Goal: Information Seeking & Learning: Learn about a topic

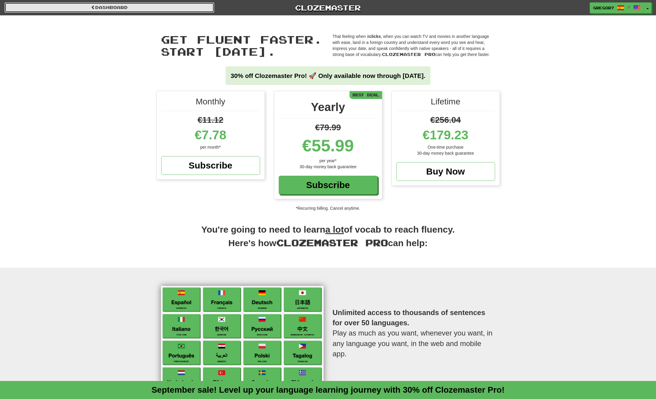
click at [138, 6] on link "Dashboard" at bounding box center [110, 7] width 210 height 10
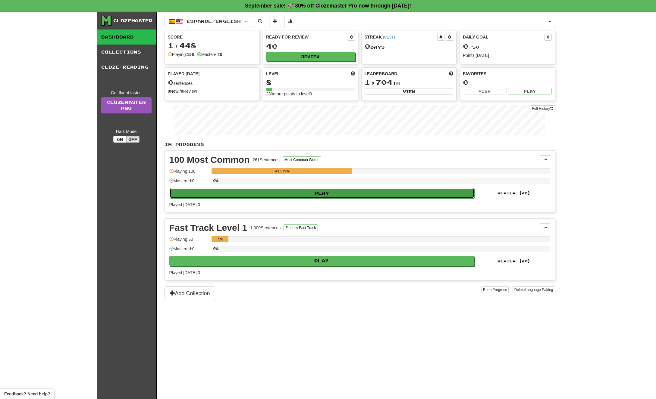
click at [297, 194] on button "Play" at bounding box center [322, 193] width 305 height 10
select select "**"
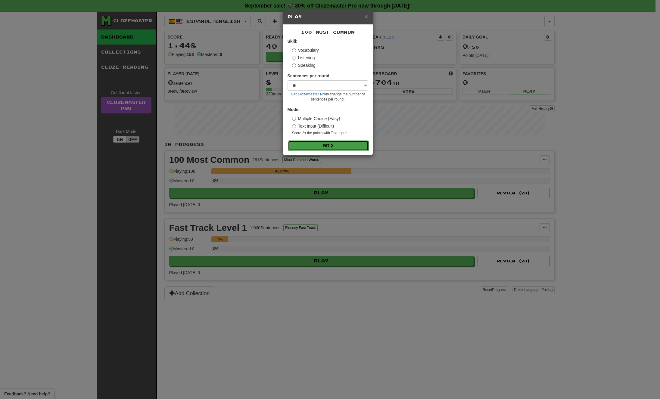
click at [319, 148] on button "Go" at bounding box center [328, 146] width 81 height 10
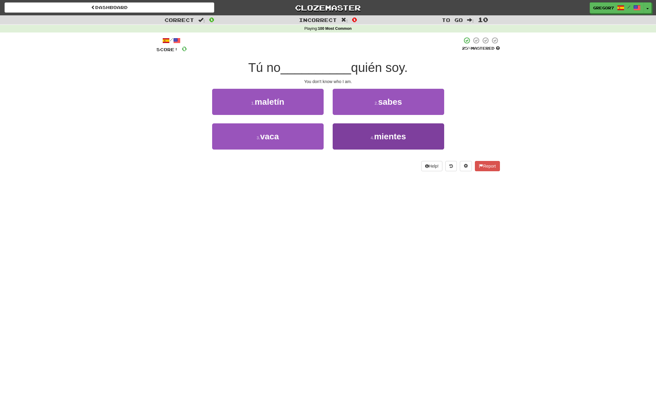
drag, startPoint x: 342, startPoint y: 130, endPoint x: 356, endPoint y: 126, distance: 14.8
click at [352, 128] on div "4 . mientes" at bounding box center [388, 140] width 120 height 35
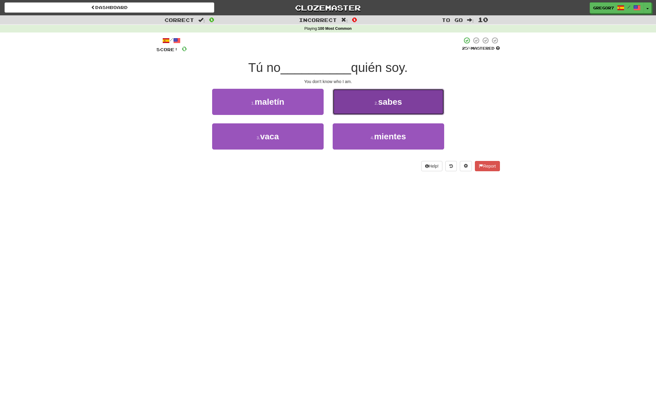
drag, startPoint x: 378, startPoint y: 113, endPoint x: 376, endPoint y: 109, distance: 4.9
click at [376, 109] on button "2 . sabes" at bounding box center [388, 102] width 111 height 26
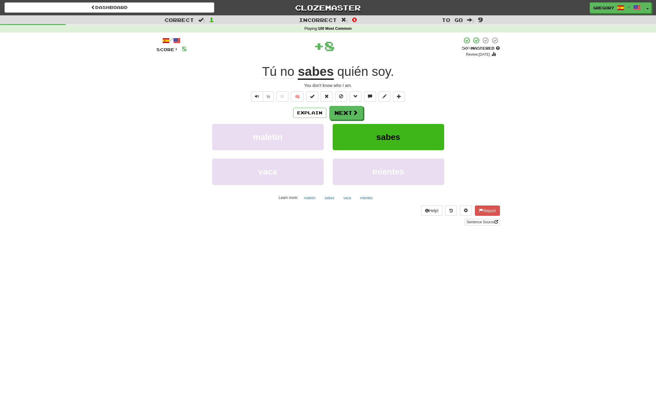
click at [376, 109] on div "Explain Next" at bounding box center [327, 113] width 343 height 14
click at [348, 116] on button "Next" at bounding box center [346, 113] width 34 height 14
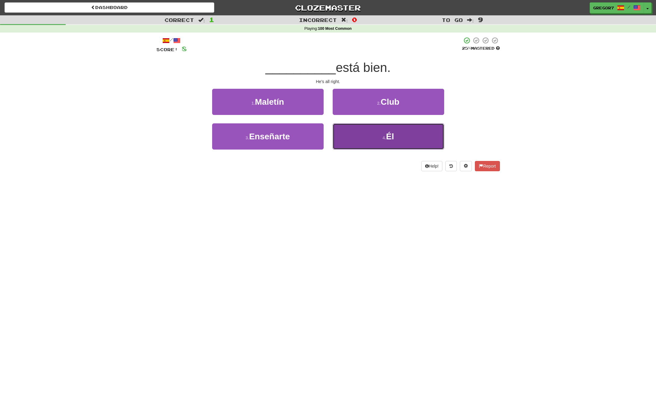
click at [368, 130] on button "4 . Él" at bounding box center [388, 136] width 111 height 26
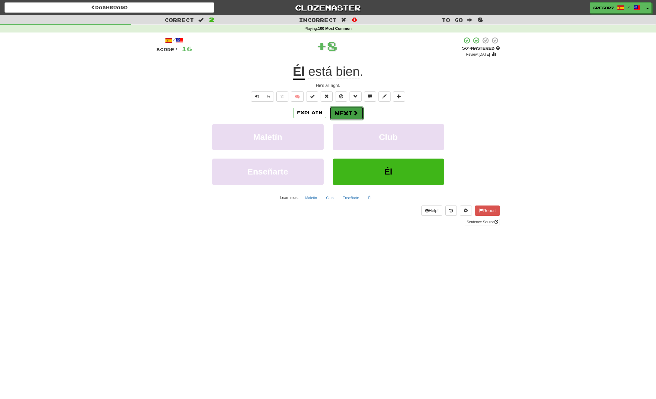
click at [348, 114] on button "Next" at bounding box center [346, 113] width 34 height 14
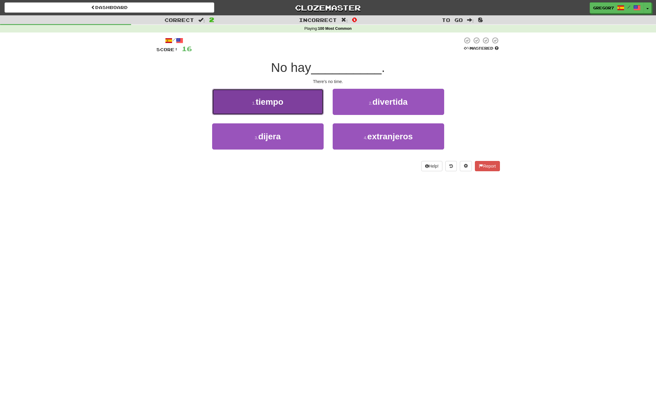
click at [281, 107] on button "1 . tiempo" at bounding box center [267, 102] width 111 height 26
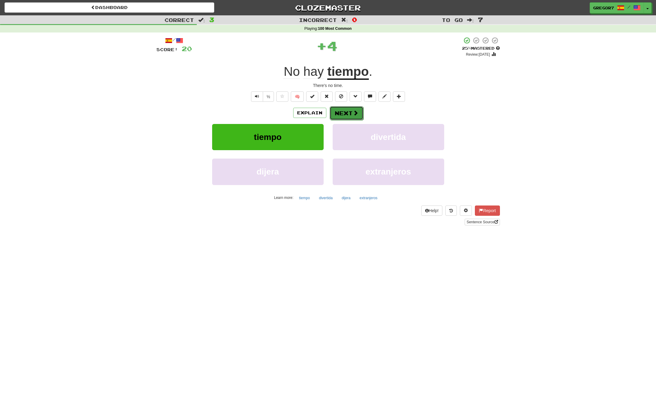
click at [349, 116] on button "Next" at bounding box center [346, 113] width 34 height 14
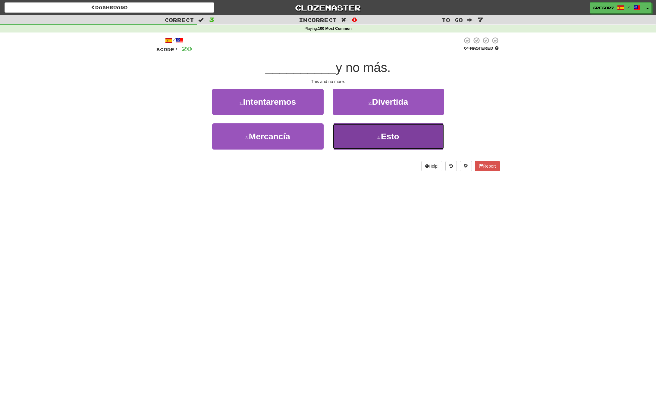
click at [366, 142] on button "4 . Esto" at bounding box center [388, 136] width 111 height 26
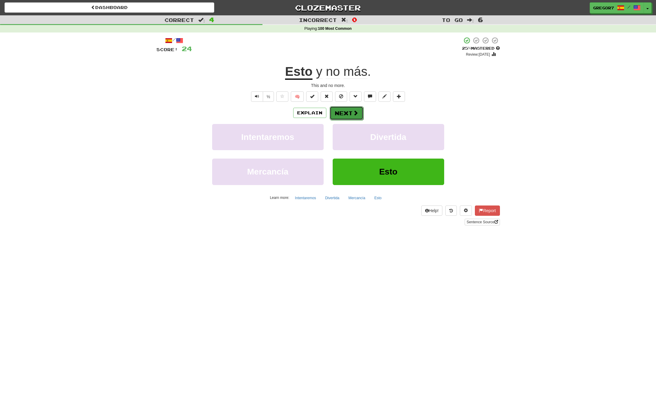
click at [353, 115] on span at bounding box center [355, 112] width 5 height 5
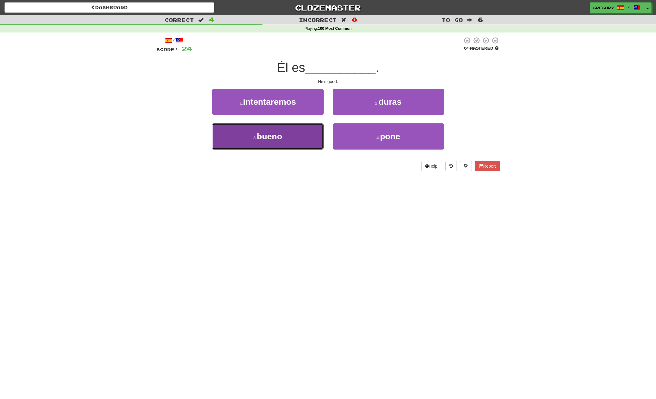
click at [311, 133] on button "3 . bueno" at bounding box center [267, 136] width 111 height 26
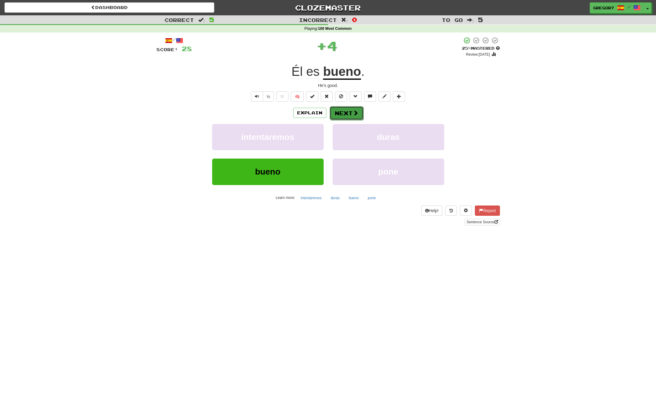
click at [348, 114] on button "Next" at bounding box center [346, 113] width 34 height 14
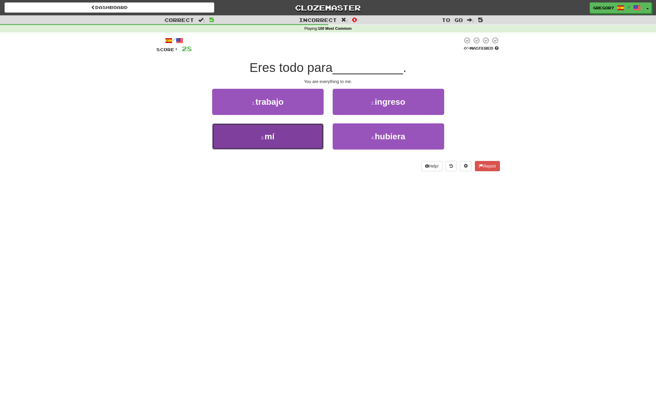
click at [291, 128] on button "3 . mí" at bounding box center [267, 136] width 111 height 26
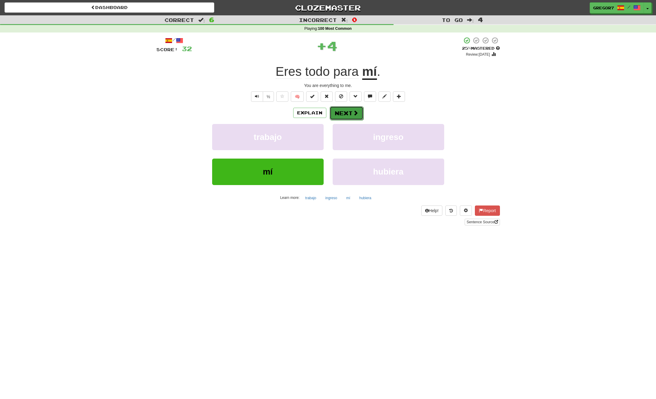
click at [347, 109] on button "Next" at bounding box center [346, 113] width 34 height 14
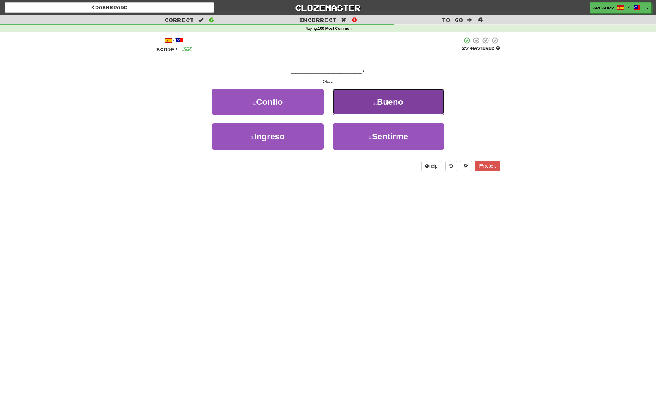
click at [376, 106] on button "2 . Bueno" at bounding box center [388, 102] width 111 height 26
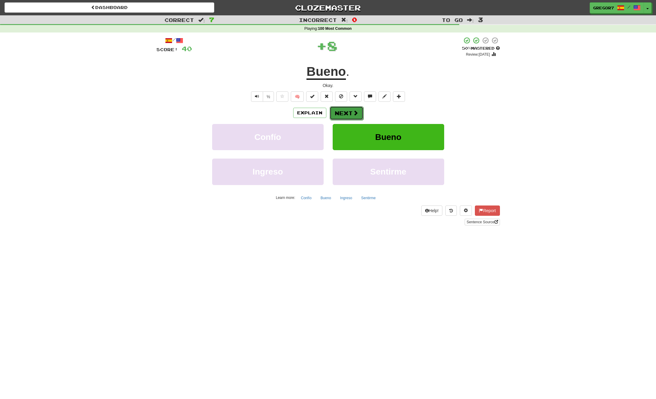
click at [353, 111] on span at bounding box center [355, 112] width 5 height 5
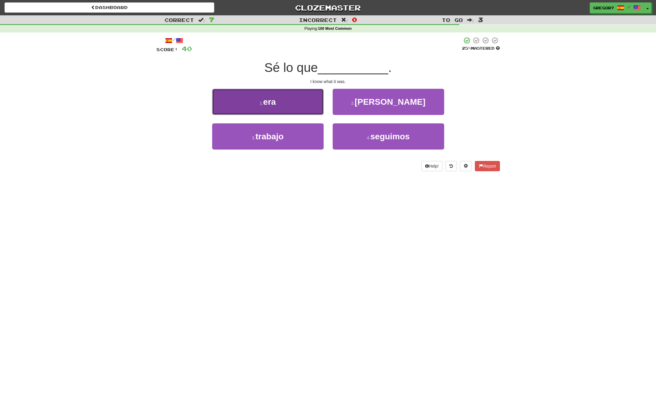
click at [301, 110] on button "1 . era" at bounding box center [267, 102] width 111 height 26
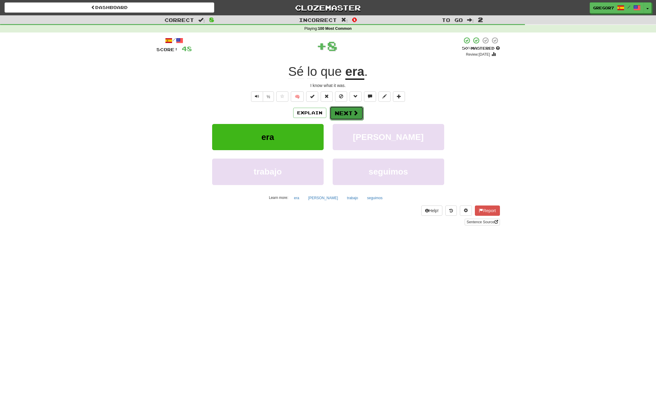
click at [354, 113] on span at bounding box center [355, 112] width 5 height 5
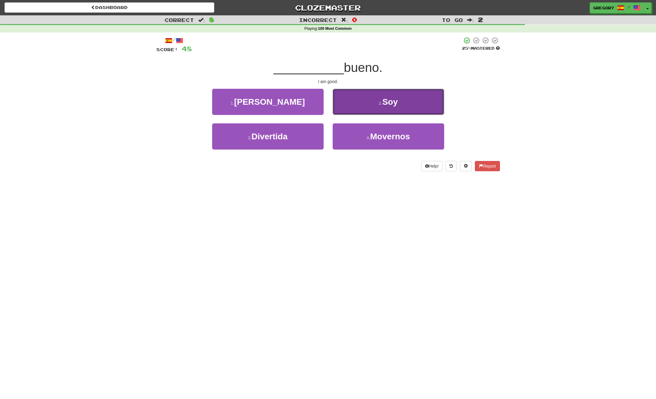
click at [369, 108] on button "2 . Soy" at bounding box center [388, 102] width 111 height 26
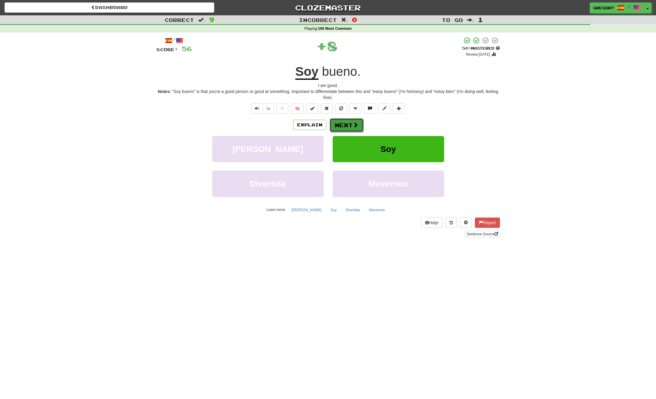
click at [344, 123] on button "Next" at bounding box center [346, 125] width 34 height 14
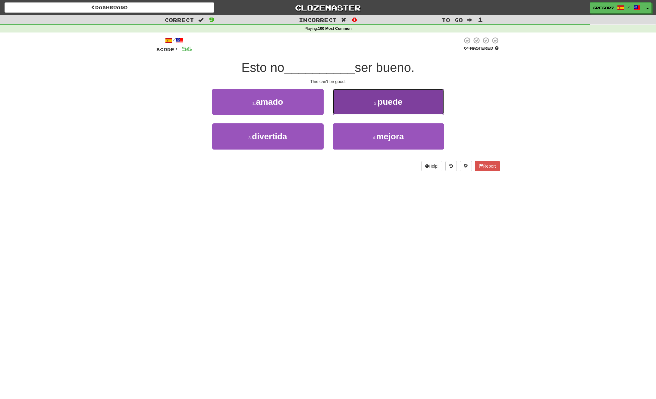
click at [386, 110] on button "2 . puede" at bounding box center [388, 102] width 111 height 26
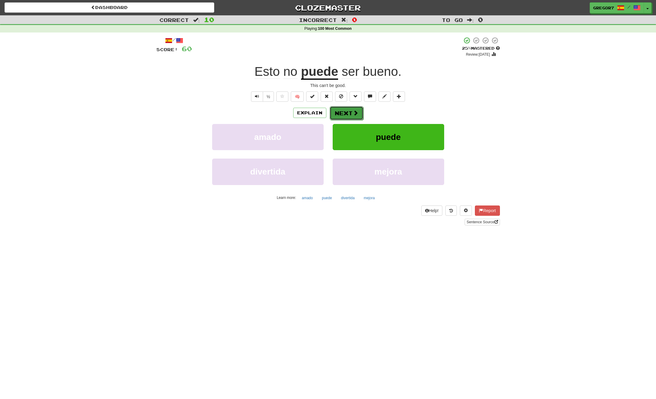
click at [353, 110] on span at bounding box center [355, 112] width 5 height 5
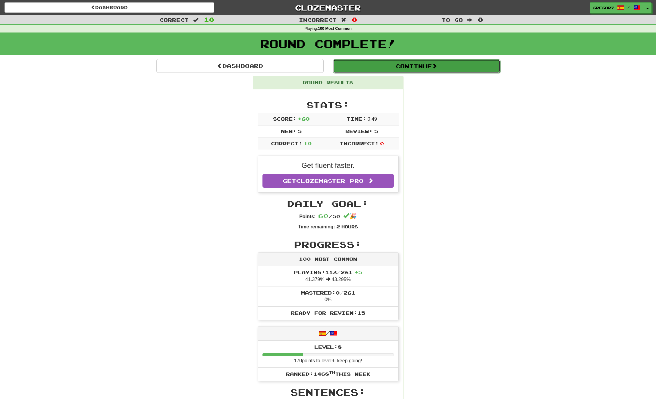
click at [416, 70] on button "Continue" at bounding box center [416, 66] width 167 height 14
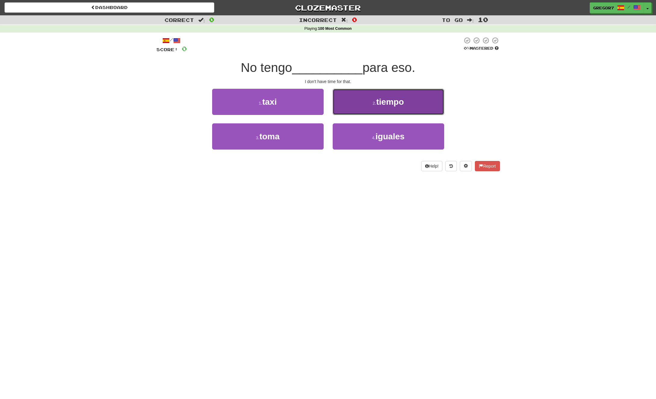
click at [387, 107] on button "2 . tiempo" at bounding box center [388, 102] width 111 height 26
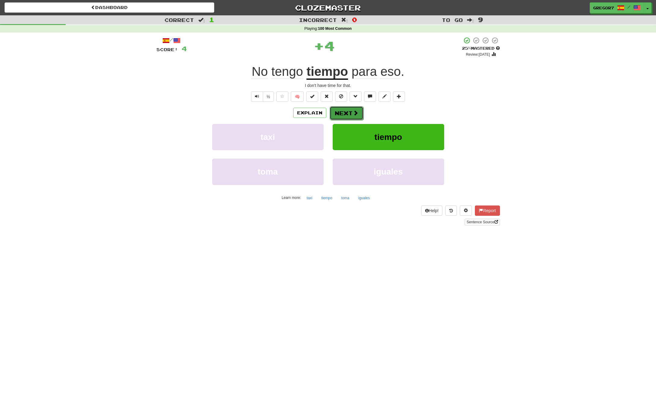
click at [351, 113] on button "Next" at bounding box center [346, 113] width 34 height 14
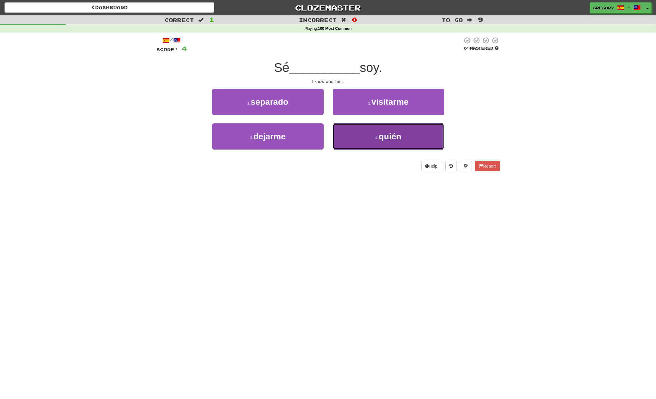
click at [376, 136] on small "4 ." at bounding box center [377, 138] width 4 height 5
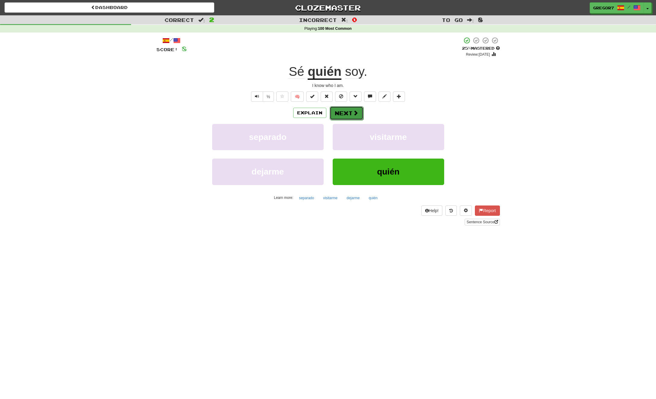
click at [356, 113] on span at bounding box center [355, 112] width 5 height 5
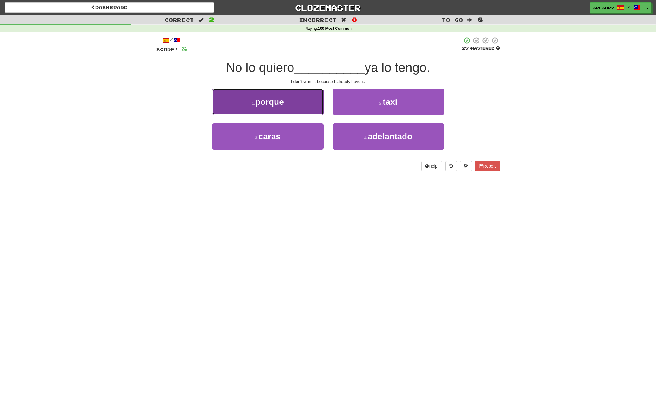
click at [298, 112] on button "1 . porque" at bounding box center [267, 102] width 111 height 26
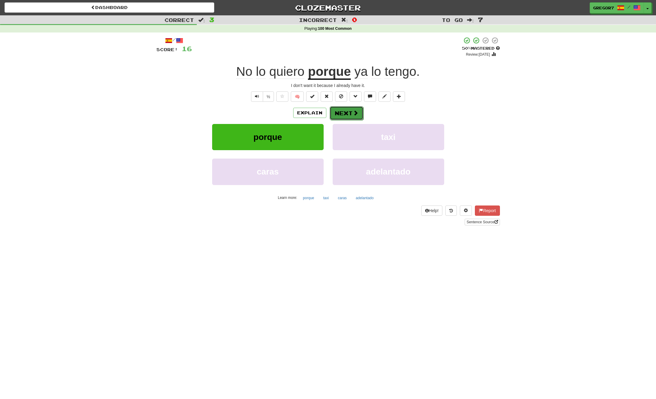
click at [345, 118] on button "Next" at bounding box center [346, 113] width 34 height 14
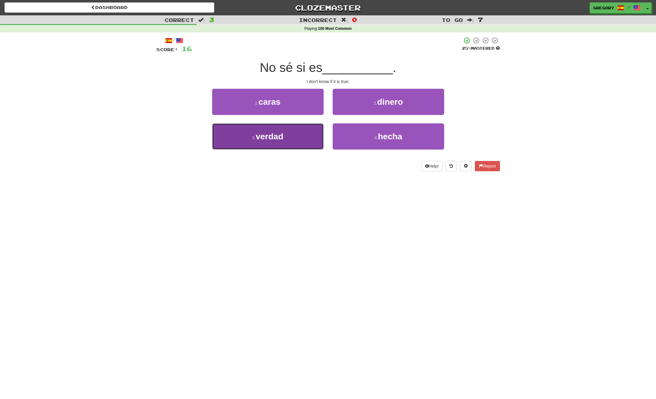
click at [308, 134] on button "3 . verdad" at bounding box center [267, 136] width 111 height 26
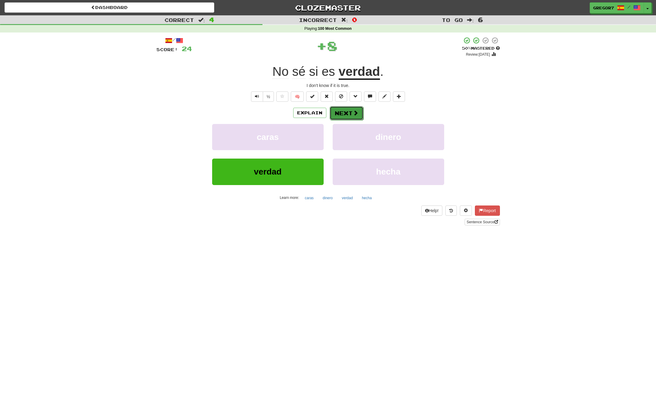
click at [347, 115] on button "Next" at bounding box center [346, 113] width 34 height 14
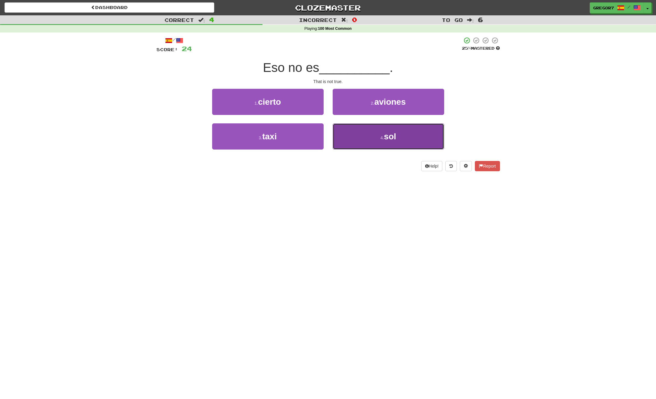
click at [370, 128] on button "4 . sol" at bounding box center [388, 136] width 111 height 26
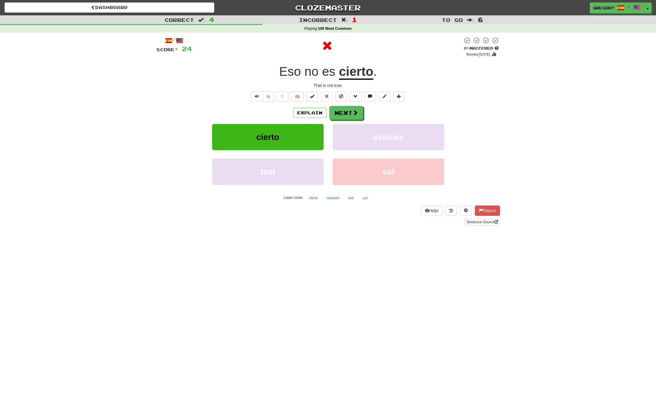
click at [363, 117] on div "Explain Next" at bounding box center [327, 113] width 343 height 14
click at [361, 118] on button "Next" at bounding box center [346, 113] width 34 height 14
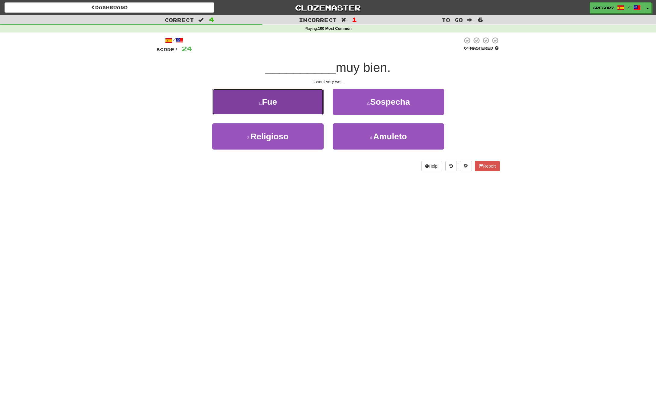
click at [320, 105] on button "1 . Fue" at bounding box center [267, 102] width 111 height 26
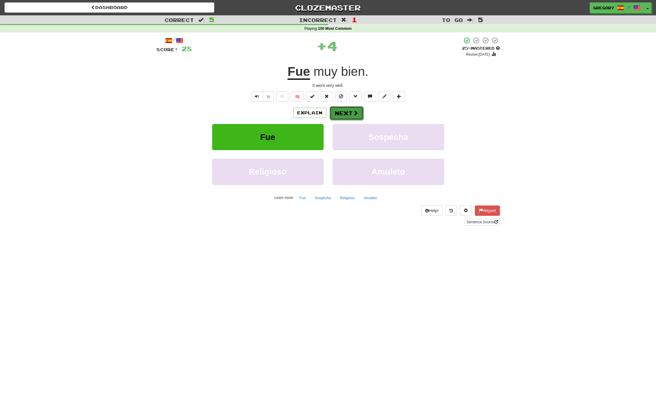
click at [353, 111] on span at bounding box center [355, 112] width 5 height 5
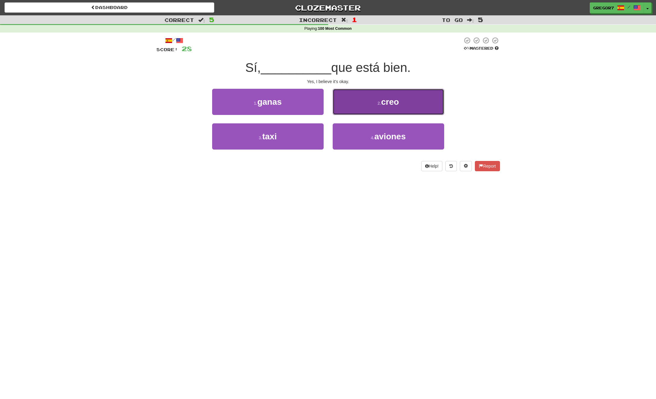
click at [373, 113] on button "2 . creo" at bounding box center [388, 102] width 111 height 26
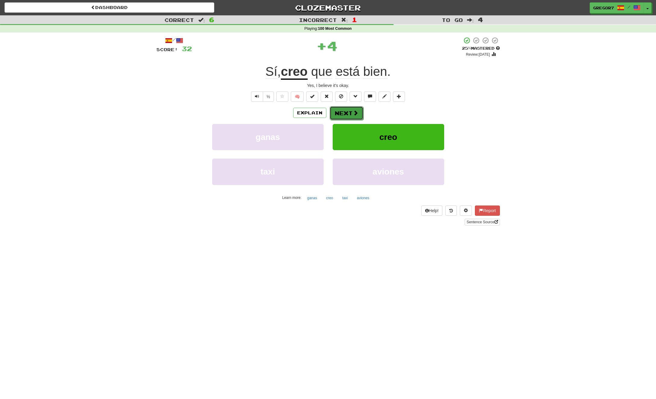
click at [355, 113] on span at bounding box center [355, 112] width 5 height 5
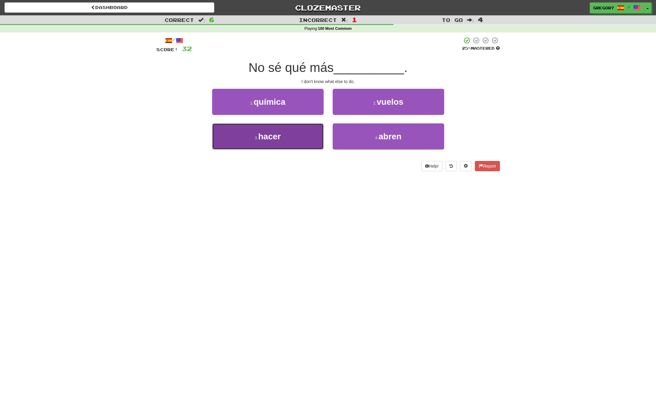
click at [310, 127] on button "3 . hacer" at bounding box center [267, 136] width 111 height 26
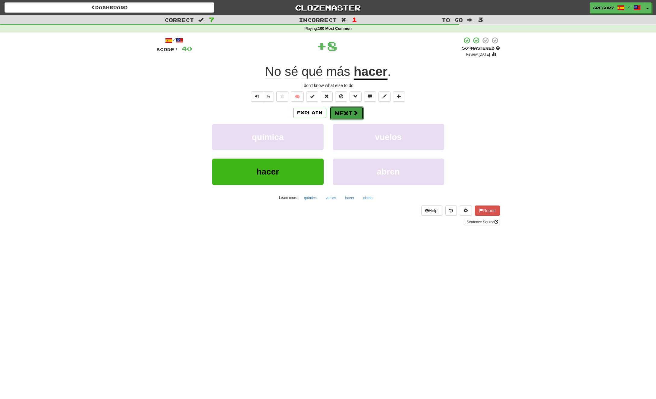
click at [339, 111] on button "Next" at bounding box center [346, 113] width 34 height 14
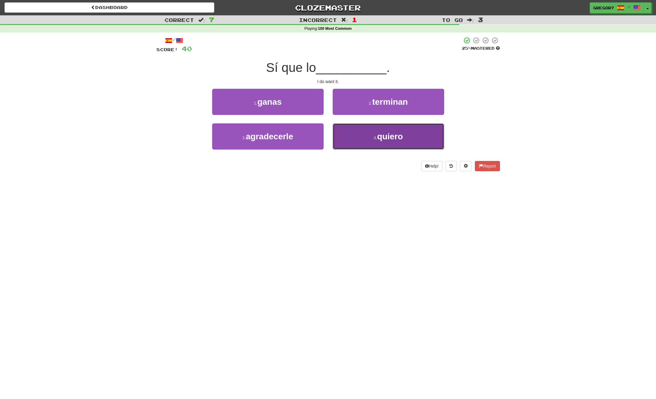
click at [364, 133] on button "4 . quiero" at bounding box center [388, 136] width 111 height 26
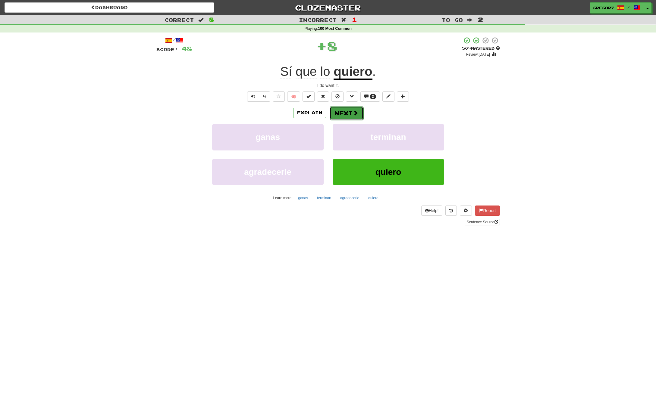
click at [350, 111] on button "Next" at bounding box center [346, 113] width 34 height 14
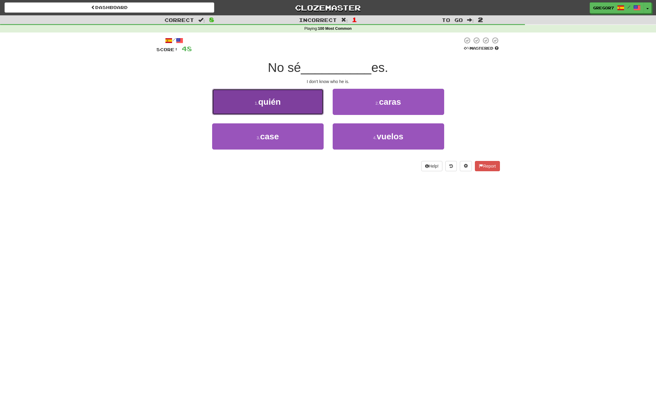
click at [319, 110] on button "1 . quién" at bounding box center [267, 102] width 111 height 26
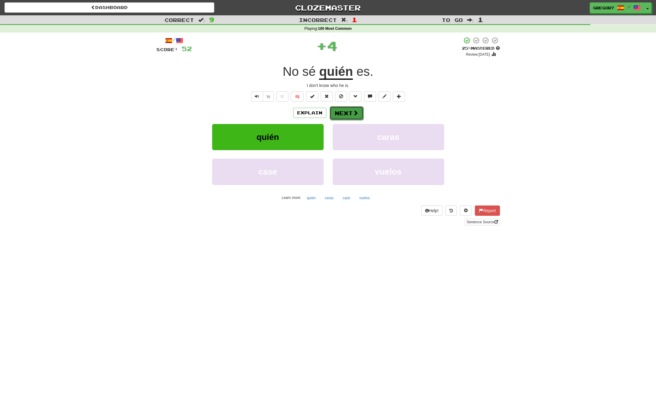
click at [347, 109] on button "Next" at bounding box center [346, 113] width 34 height 14
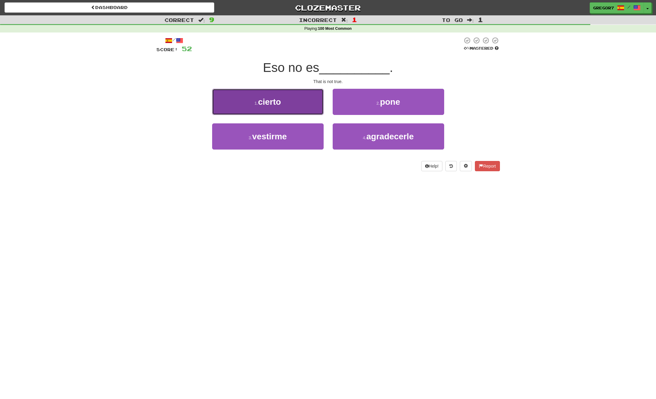
click at [312, 108] on button "1 . cierto" at bounding box center [267, 102] width 111 height 26
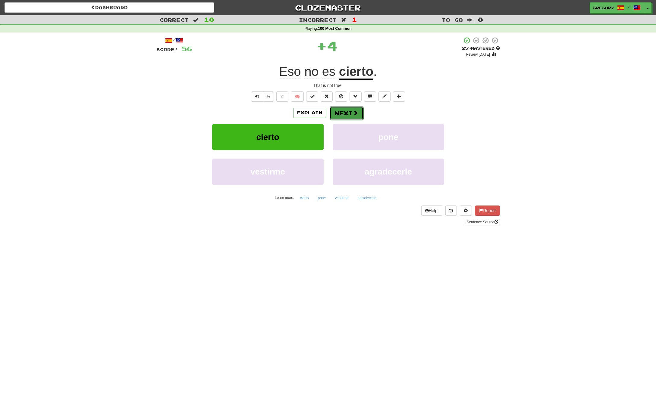
click at [336, 108] on button "Next" at bounding box center [346, 113] width 34 height 14
